Goal: Communication & Community: Answer question/provide support

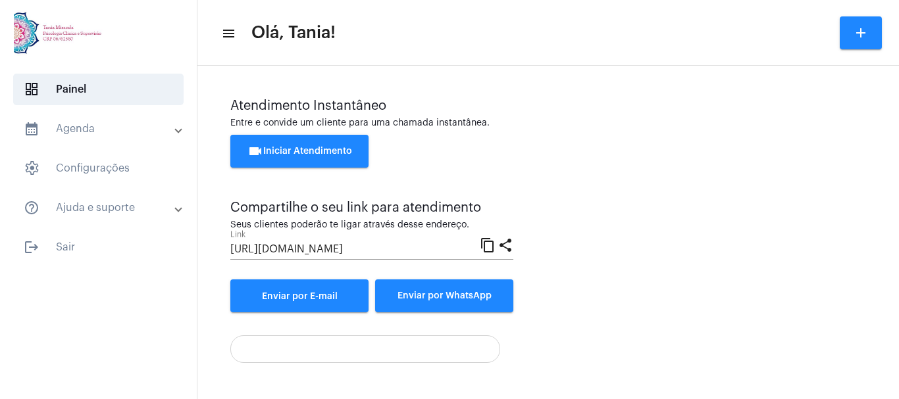
click at [317, 152] on span "videocam Iniciar Atendimento" at bounding box center [299, 151] width 105 height 9
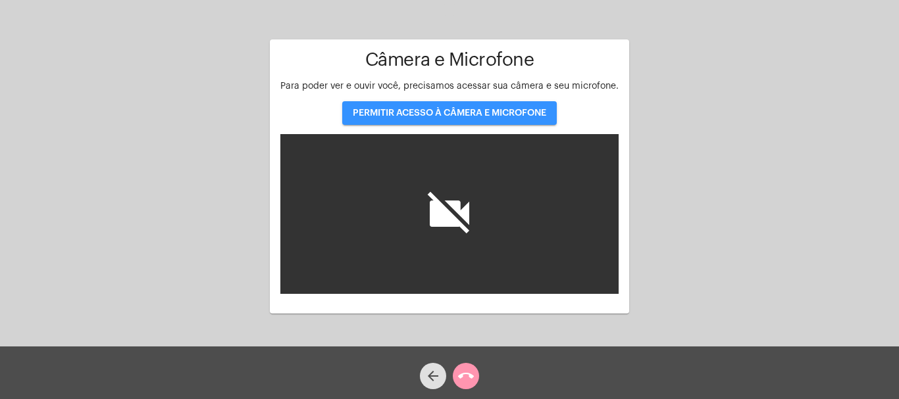
click at [450, 111] on span "PERMITIR ACESSO À CÂMERA E MICROFONE" at bounding box center [449, 113] width 193 height 9
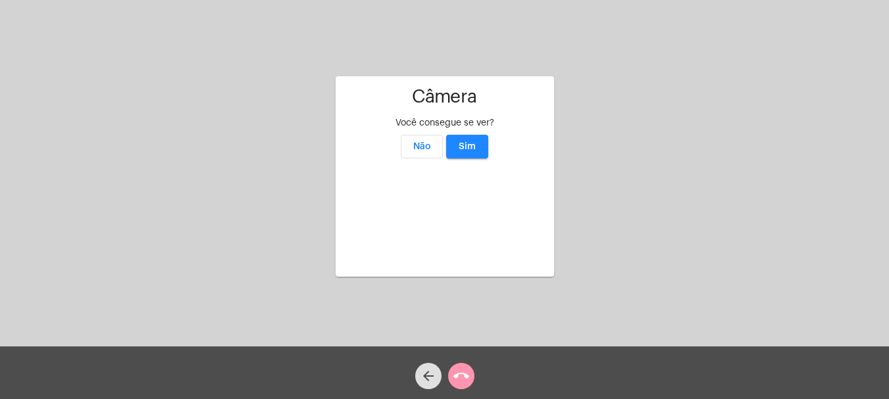
click at [469, 142] on span "Sim" at bounding box center [467, 146] width 17 height 9
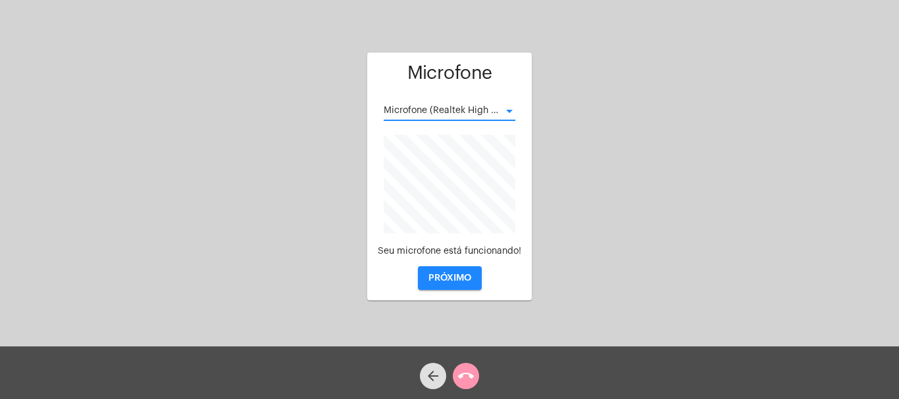
click at [511, 110] on div at bounding box center [509, 111] width 7 height 3
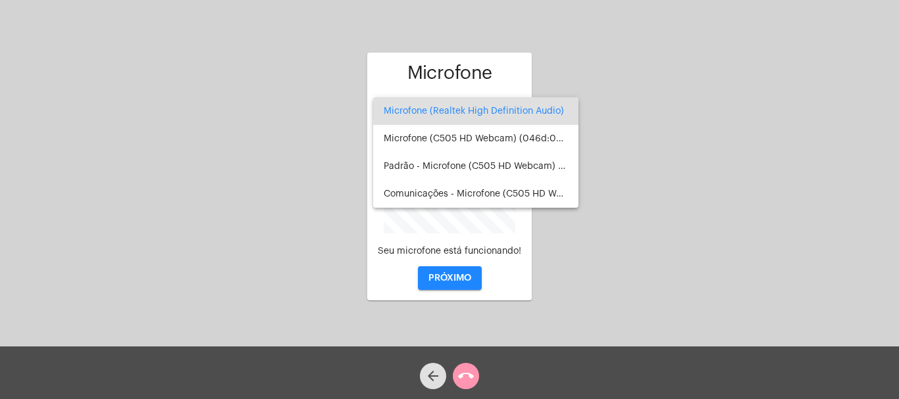
click at [454, 275] on div at bounding box center [449, 199] width 899 height 399
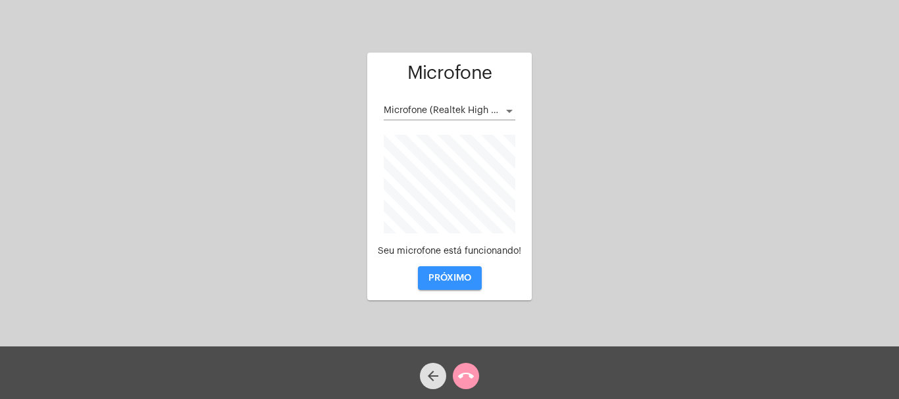
click at [445, 279] on span "PRÓXIMO" at bounding box center [449, 278] width 43 height 9
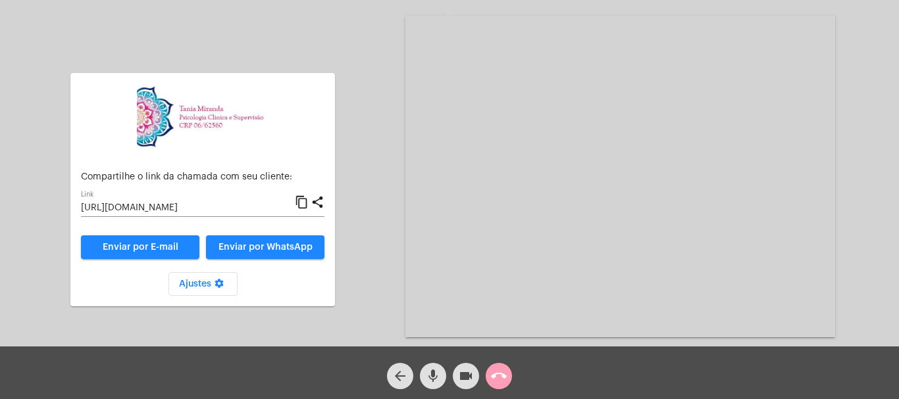
click at [503, 373] on mat-icon "call_end" at bounding box center [499, 376] width 16 height 16
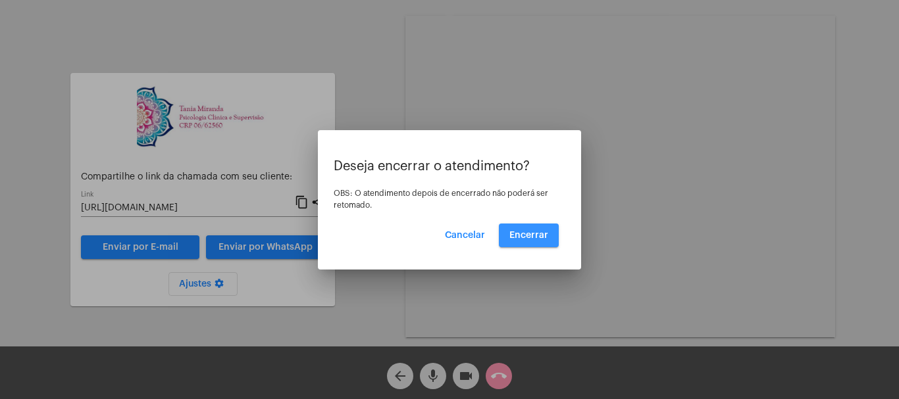
click at [537, 235] on span "Encerrar" at bounding box center [528, 235] width 39 height 9
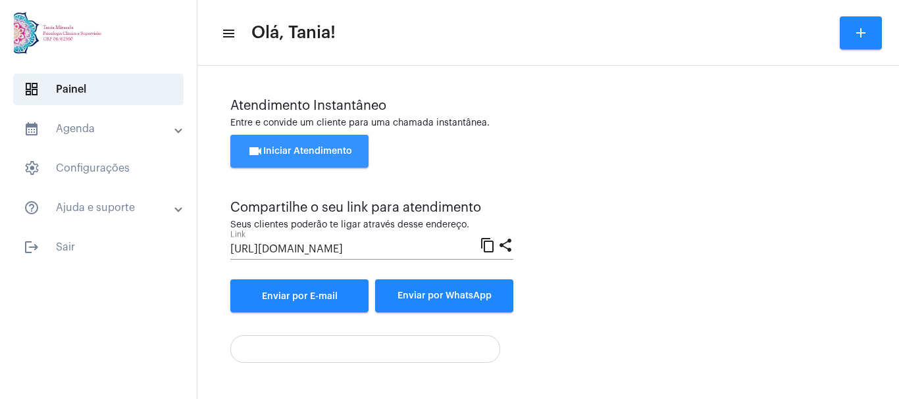
click at [287, 150] on span "videocam Iniciar Atendimento" at bounding box center [299, 151] width 105 height 9
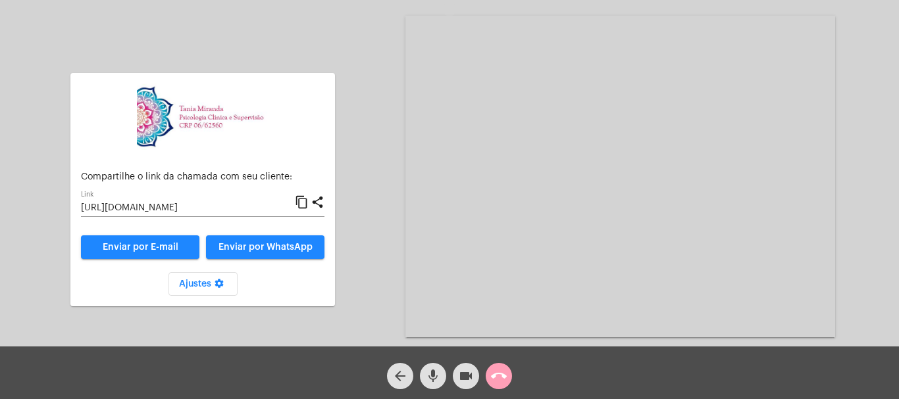
click at [498, 378] on mat-icon "call_end" at bounding box center [499, 376] width 16 height 16
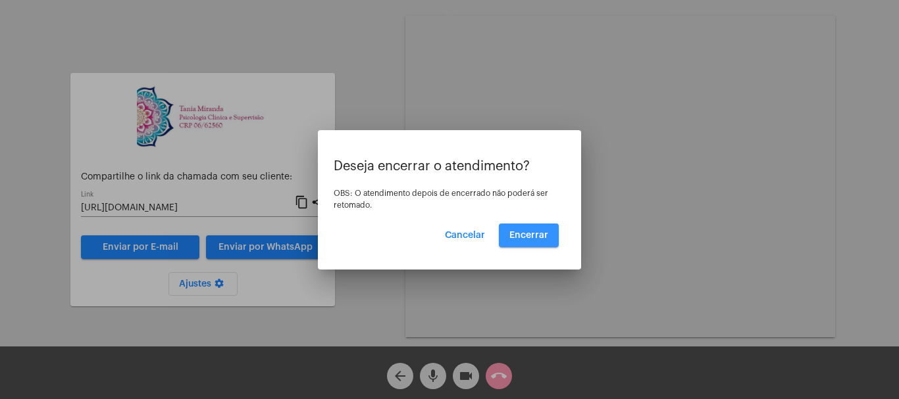
click at [536, 239] on span "Encerrar" at bounding box center [528, 235] width 39 height 9
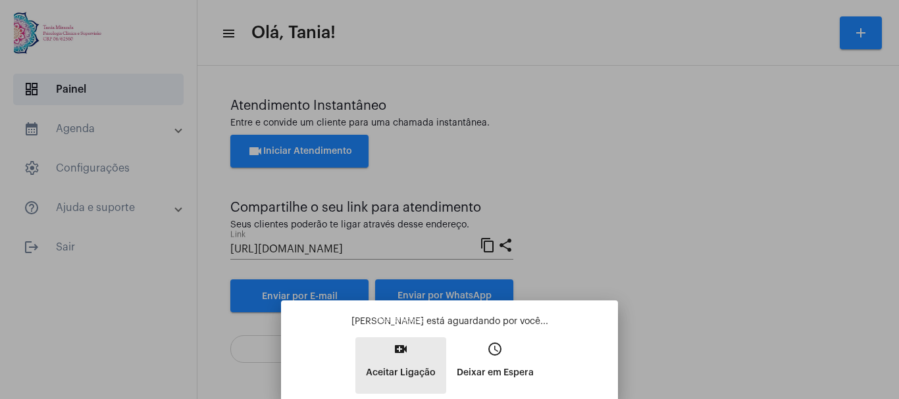
click at [402, 352] on mat-icon "video_call" at bounding box center [401, 350] width 16 height 16
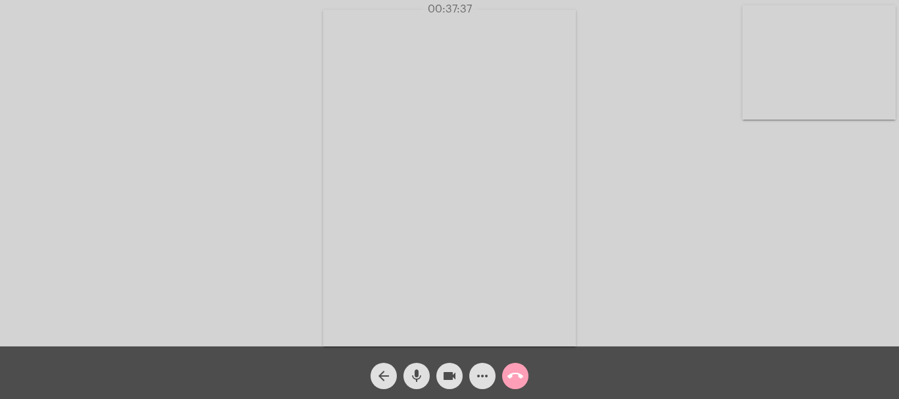
click at [514, 376] on mat-icon "call_end" at bounding box center [515, 376] width 16 height 16
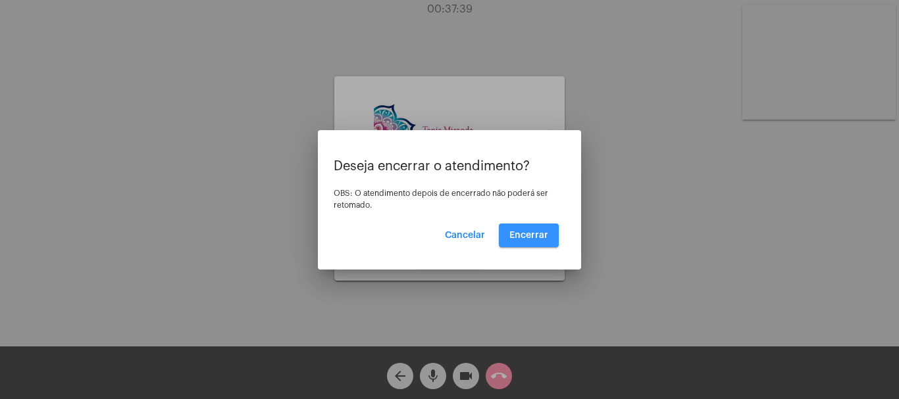
click at [544, 237] on span "Encerrar" at bounding box center [528, 235] width 39 height 9
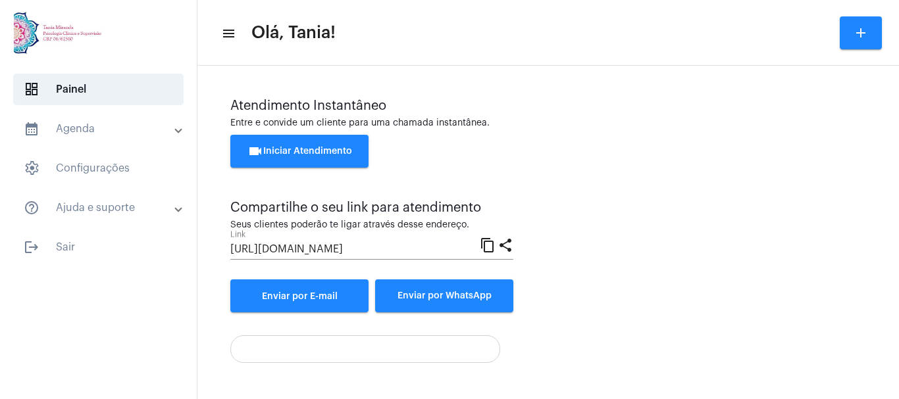
scroll to position [92, 0]
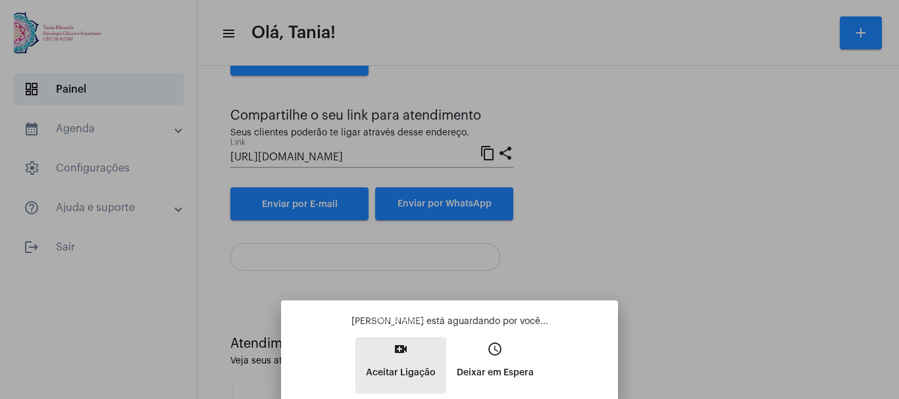
click at [399, 347] on mat-icon "video_call" at bounding box center [401, 350] width 16 height 16
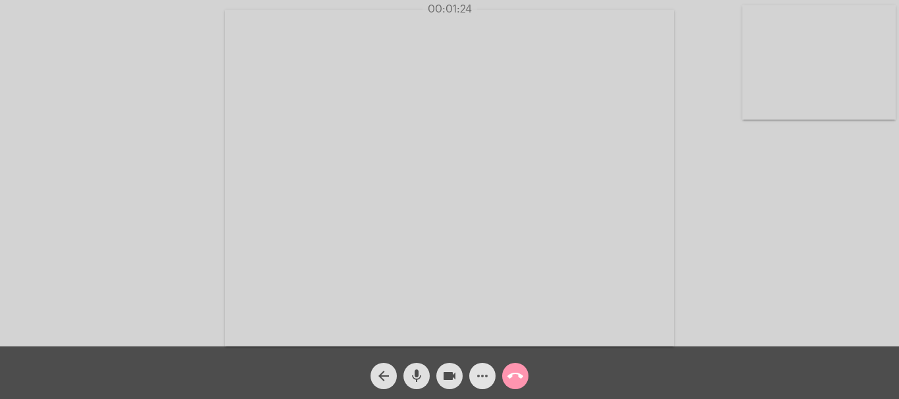
click at [482, 379] on mat-icon "more_horiz" at bounding box center [482, 376] width 16 height 16
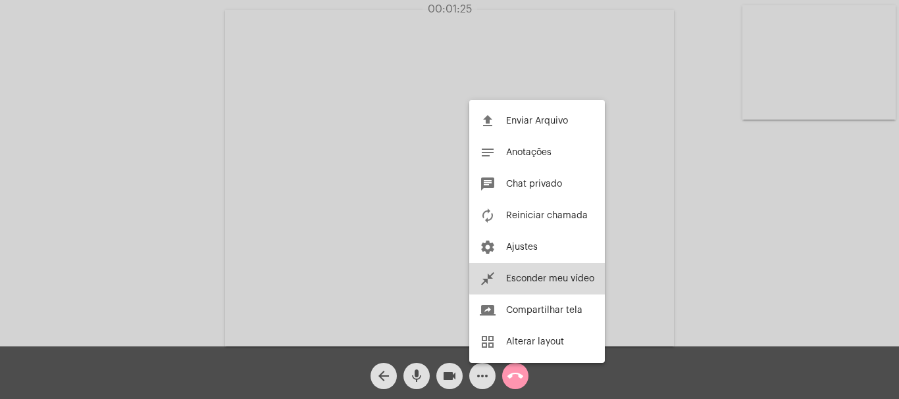
click at [562, 272] on button "close_fullscreen Esconder meu vídeo" at bounding box center [537, 279] width 136 height 32
